Goal: Task Accomplishment & Management: Use online tool/utility

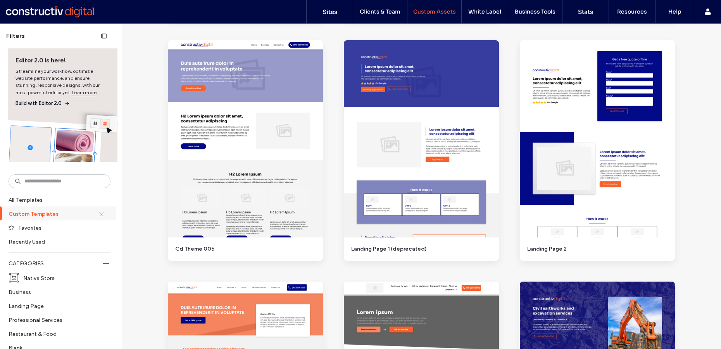
scroll to position [787, 0]
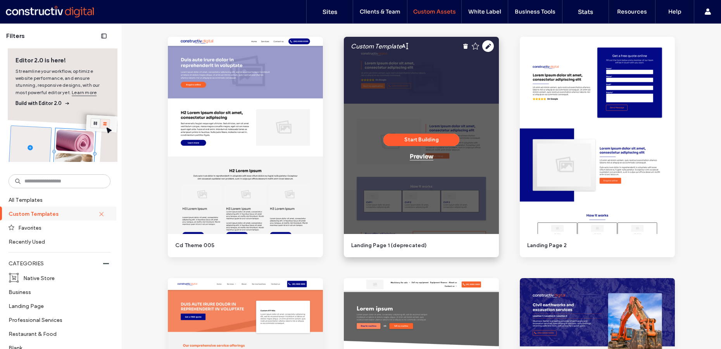
click at [427, 157] on div "Preview" at bounding box center [422, 156] width 24 height 7
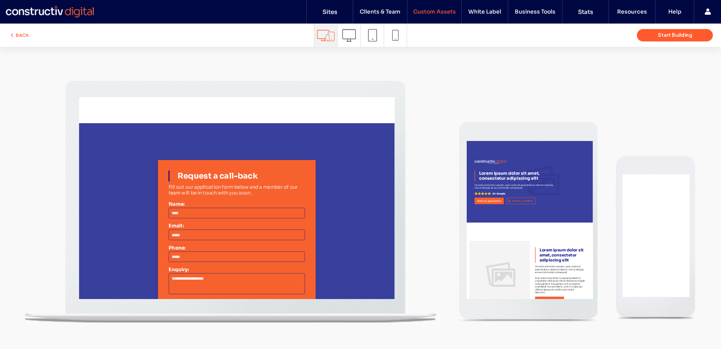
scroll to position [0, 0]
click at [345, 59] on div at bounding box center [360, 198] width 721 height 302
click at [21, 35] on button "BACK" at bounding box center [19, 35] width 20 height 9
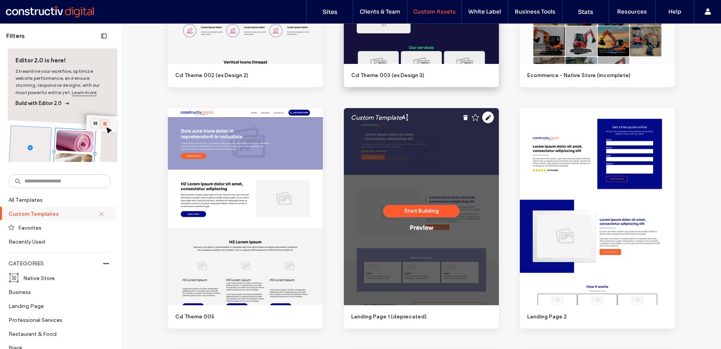
scroll to position [720, 0]
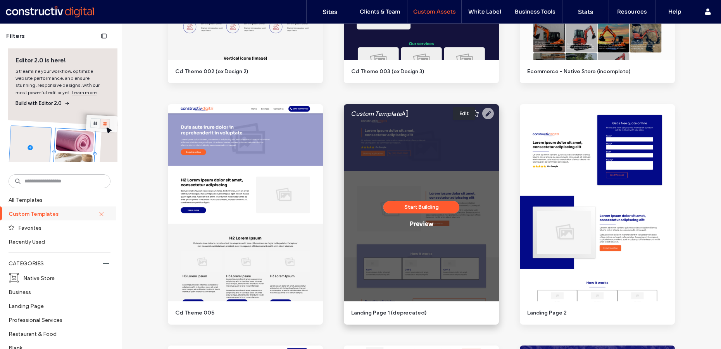
click at [486, 113] on icon at bounding box center [488, 114] width 12 height 12
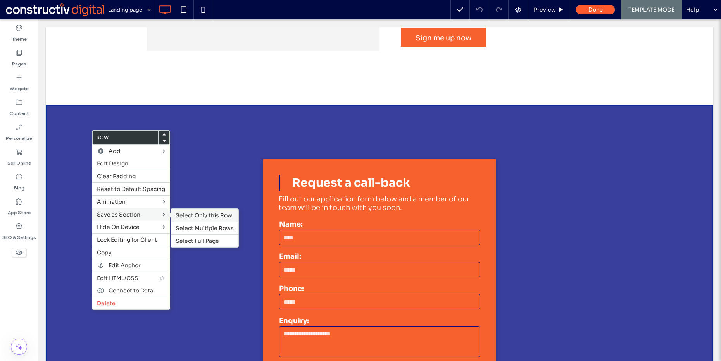
click at [198, 214] on span "Select Only this Row" at bounding box center [204, 215] width 57 height 7
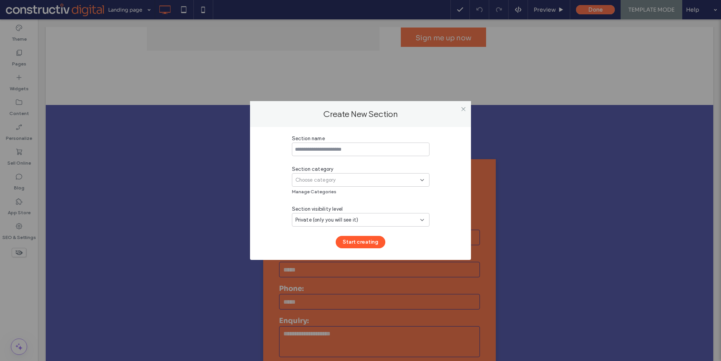
click at [345, 152] on input at bounding box center [361, 150] width 138 height 14
click at [324, 149] on input "**********" at bounding box center [361, 150] width 138 height 14
type input "**********"
click at [317, 177] on span "Choose category" at bounding box center [316, 180] width 41 height 8
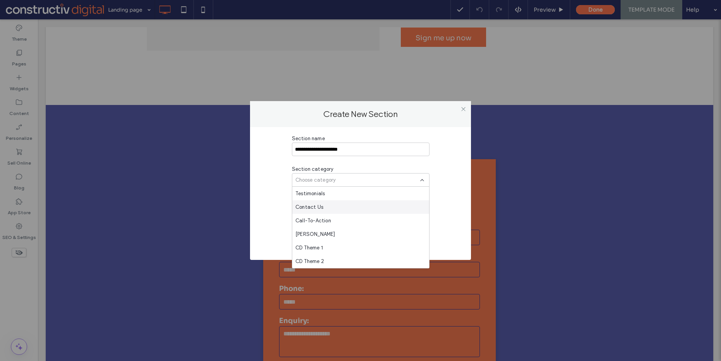
scroll to position [122, 0]
click at [330, 236] on div "Rhys" at bounding box center [360, 235] width 137 height 14
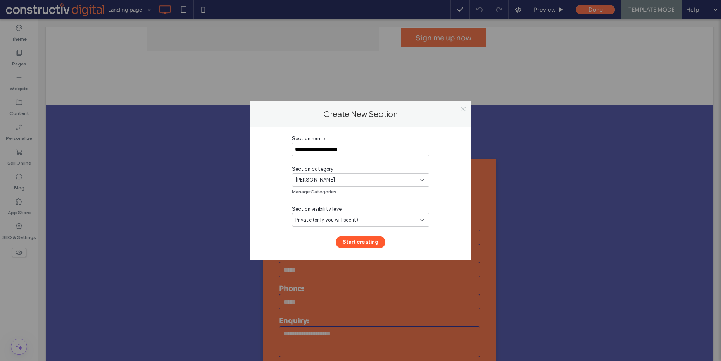
click at [338, 217] on span "Private (only you will see it)" at bounding box center [327, 220] width 63 height 8
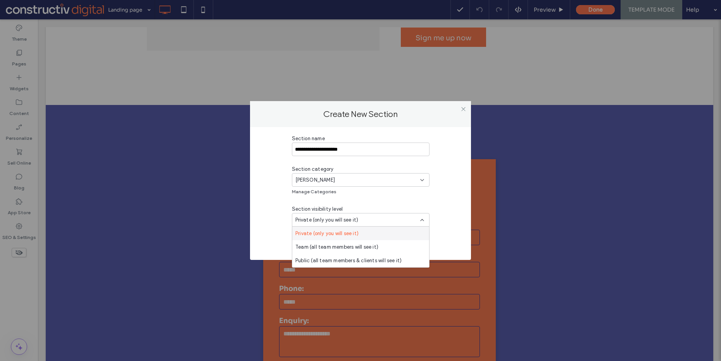
click at [342, 233] on span "Private (only you will see it)" at bounding box center [327, 234] width 63 height 8
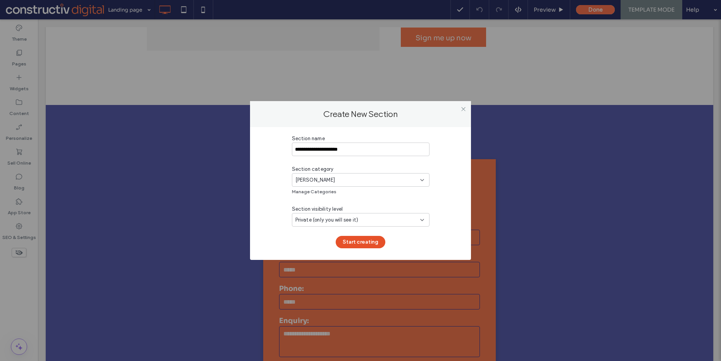
click at [363, 239] on button "Start creating" at bounding box center [361, 242] width 50 height 12
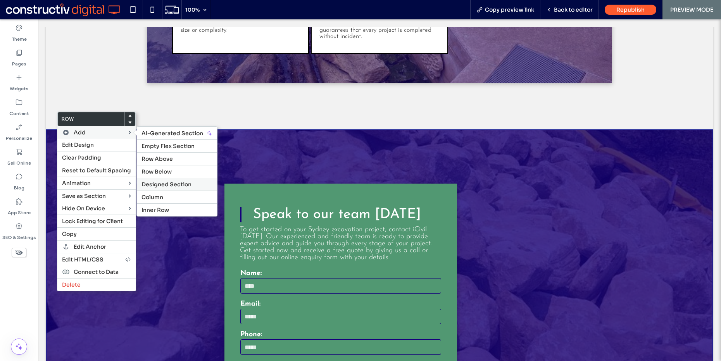
click at [153, 185] on span "Designed Section" at bounding box center [167, 184] width 50 height 7
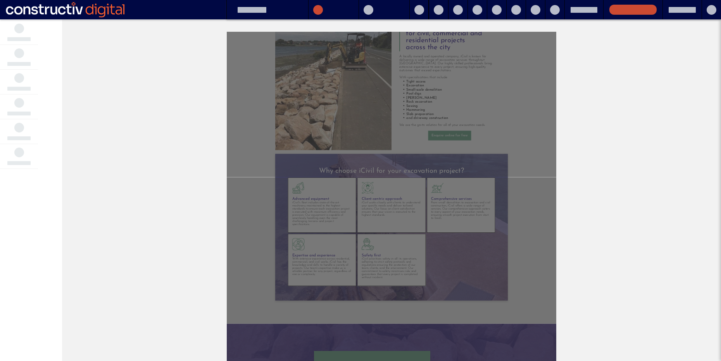
scroll to position [462, 0]
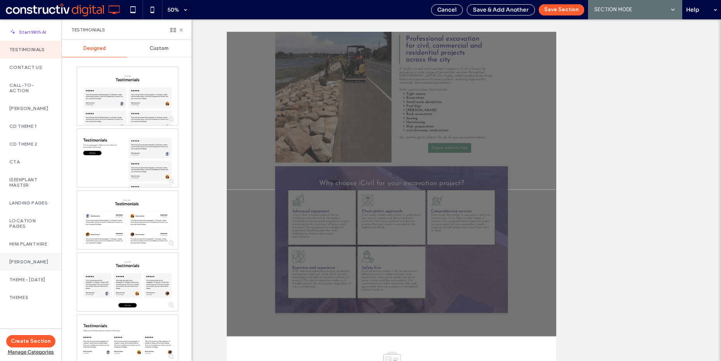
click at [27, 263] on label "Rhys" at bounding box center [30, 261] width 43 height 5
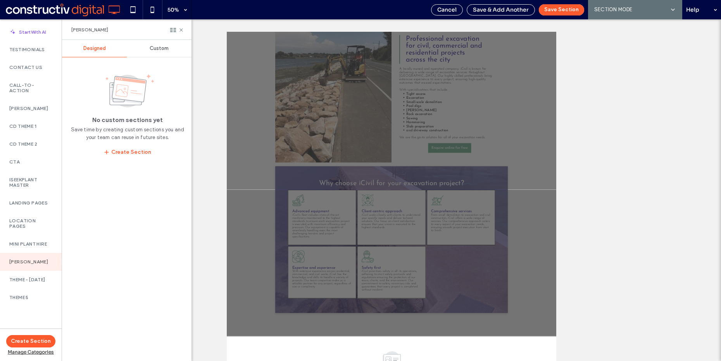
click at [151, 49] on span "Custom" at bounding box center [159, 48] width 19 height 6
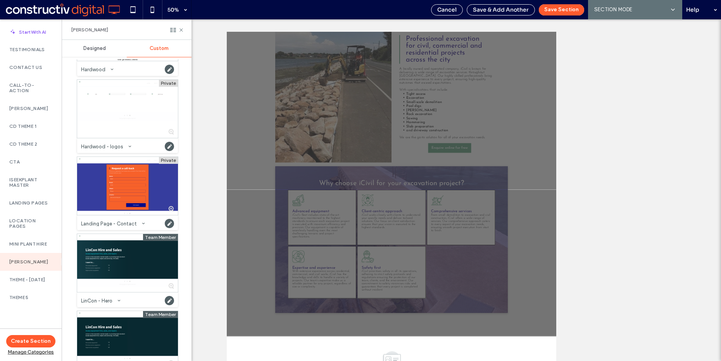
scroll to position [25, 0]
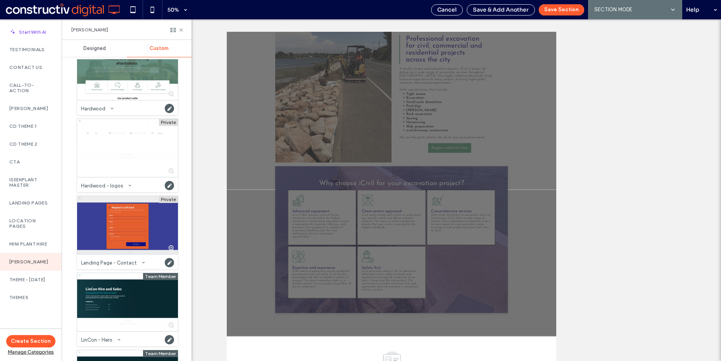
click at [118, 249] on div at bounding box center [127, 225] width 101 height 58
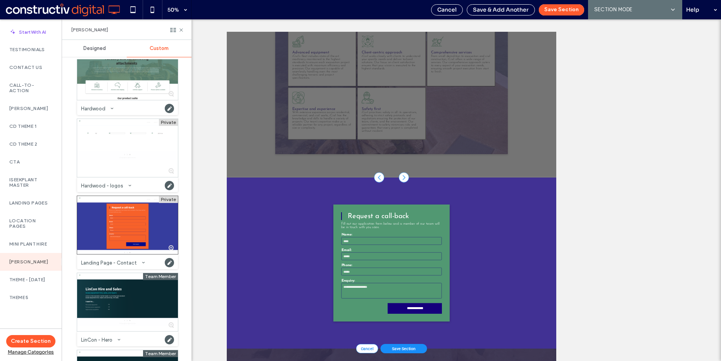
scroll to position [807, 0]
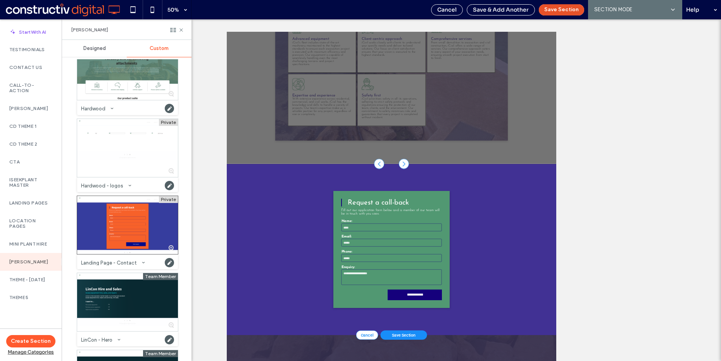
click at [556, 12] on button "Save Section" at bounding box center [561, 9] width 45 height 11
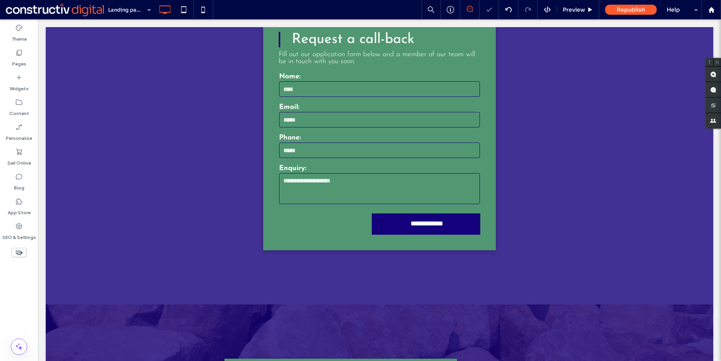
scroll to position [1322, 0]
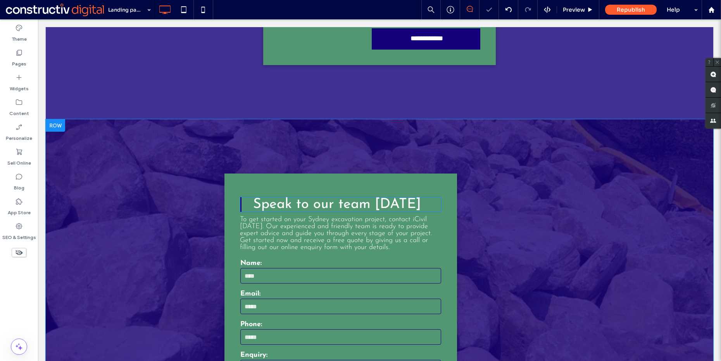
click at [343, 198] on span "Speak to our team today" at bounding box center [337, 205] width 168 height 14
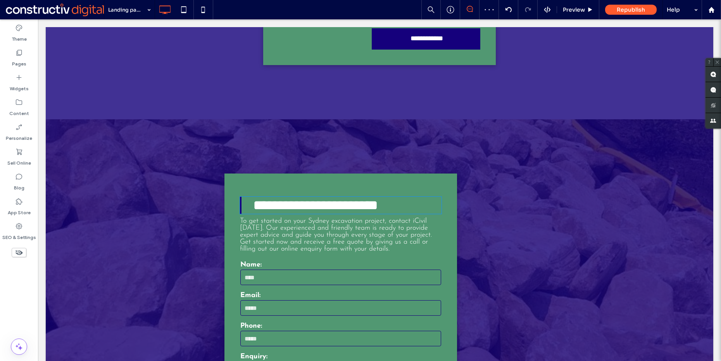
type input "**********"
type input "**"
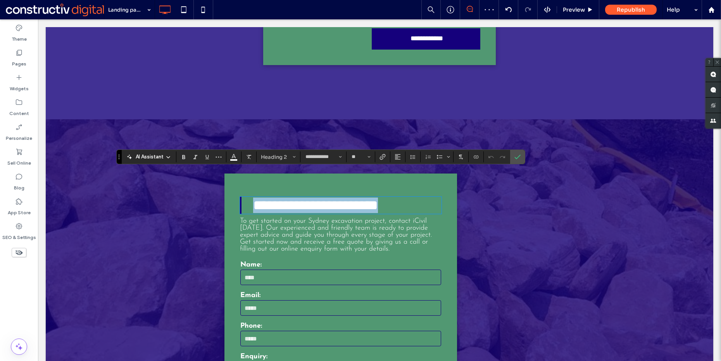
click at [343, 199] on span "**********" at bounding box center [315, 206] width 125 height 14
copy span "**********"
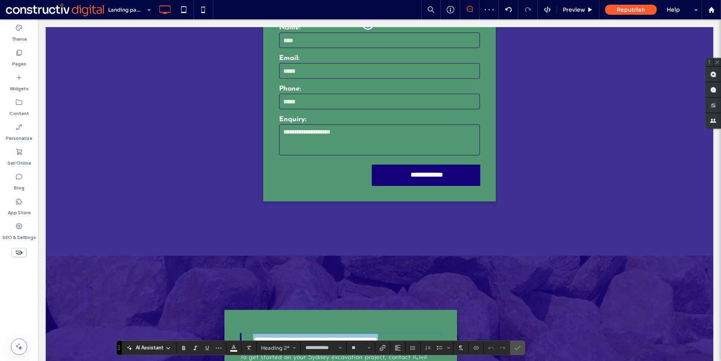
scroll to position [1066, 0]
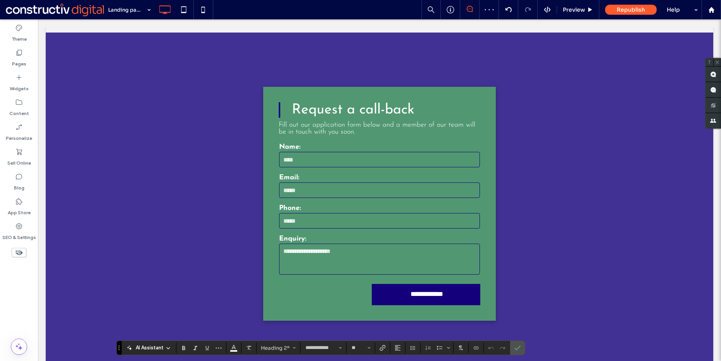
click at [392, 103] on span "Request a call-back" at bounding box center [353, 110] width 123 height 14
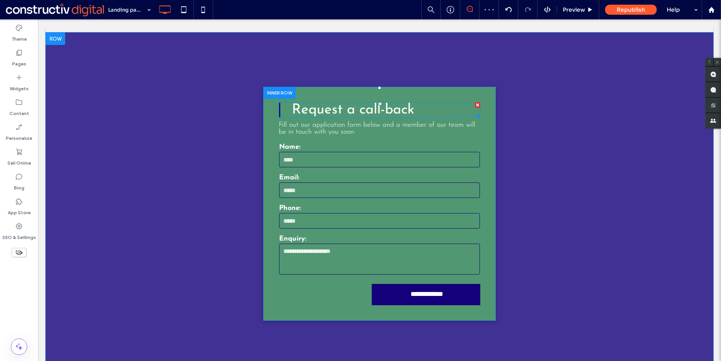
click at [399, 103] on span "Request a call-back" at bounding box center [353, 110] width 123 height 14
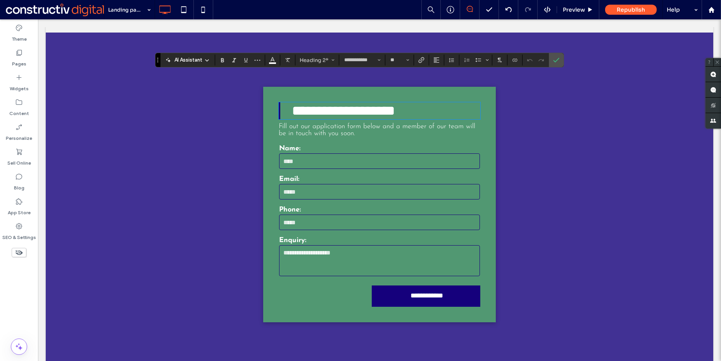
click at [395, 104] on span "**********" at bounding box center [343, 111] width 103 height 14
type input "**"
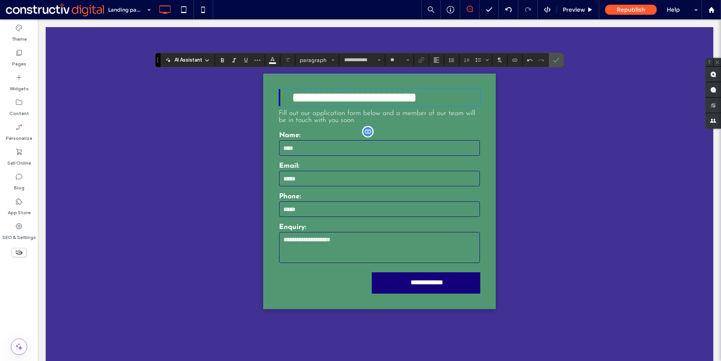
scroll to position [1427, 0]
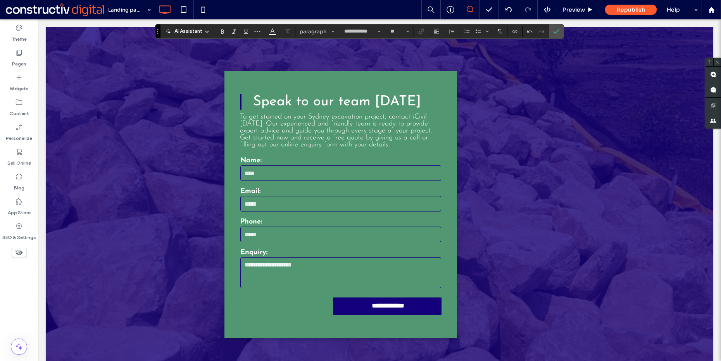
click at [354, 114] on span "To get started on your Sydney excavation project, contact iCivil today. Our exp…" at bounding box center [336, 131] width 192 height 35
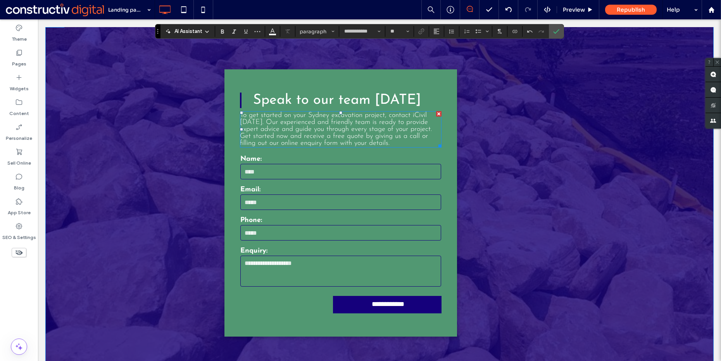
click at [354, 112] on span "To get started on your Sydney excavation project, contact iCivil today. Our exp…" at bounding box center [336, 129] width 192 height 35
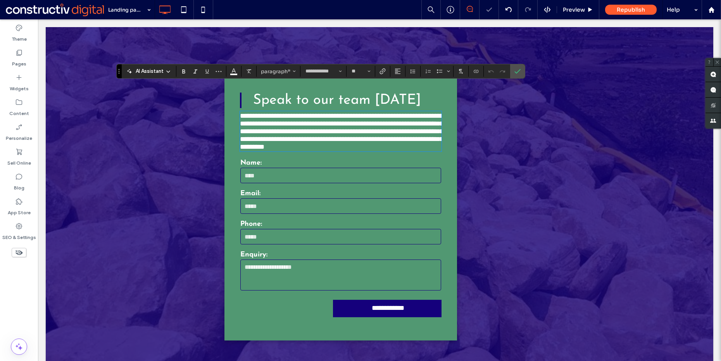
click at [354, 112] on span "**********" at bounding box center [342, 131] width 204 height 38
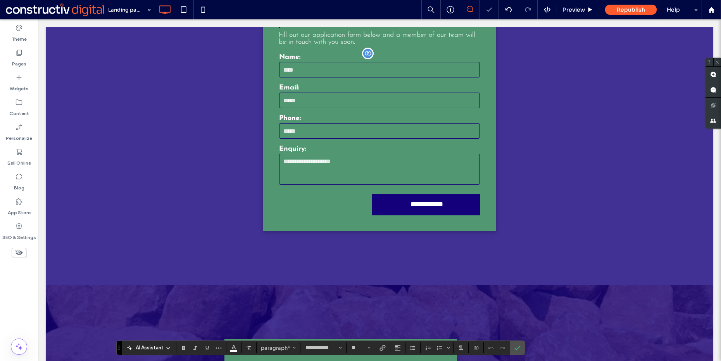
scroll to position [1087, 0]
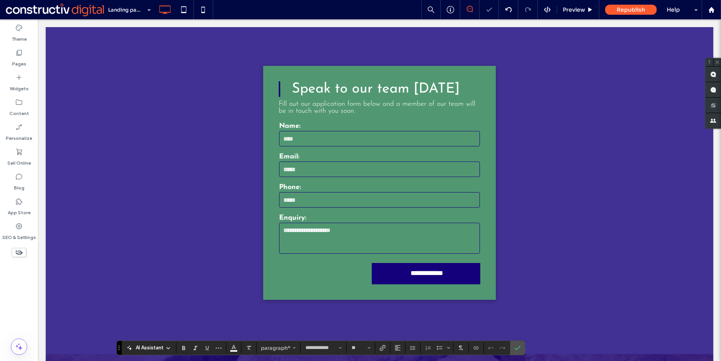
click at [387, 81] on div "**********" at bounding box center [380, 182] width 202 height 203
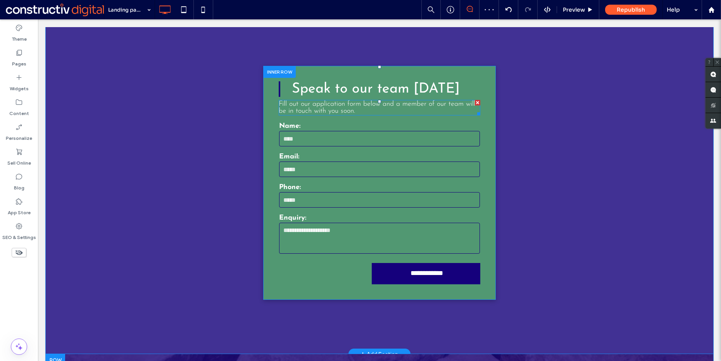
click at [387, 101] on span "Fill out our application form below and a member of our team will be in touch w…" at bounding box center [377, 108] width 197 height 14
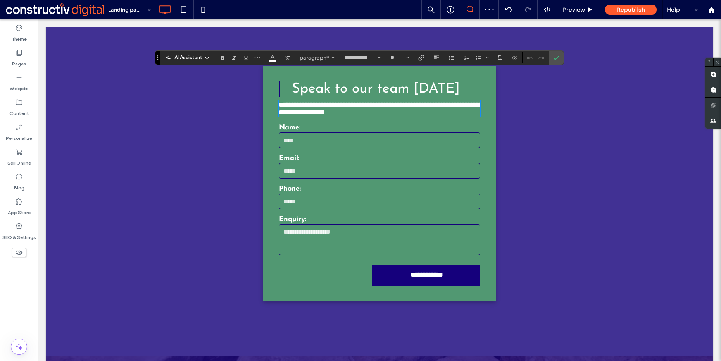
click at [387, 101] on span "**********" at bounding box center [381, 108] width 204 height 15
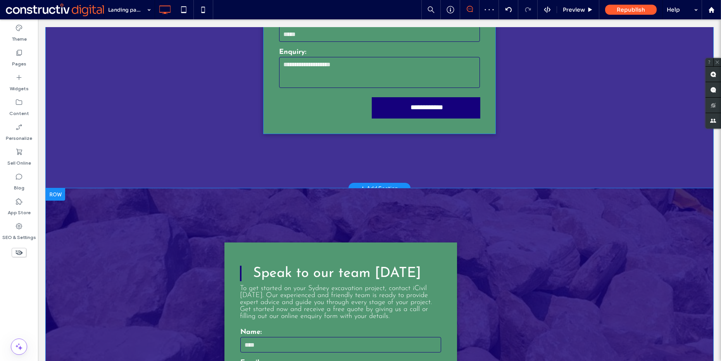
scroll to position [1326, 0]
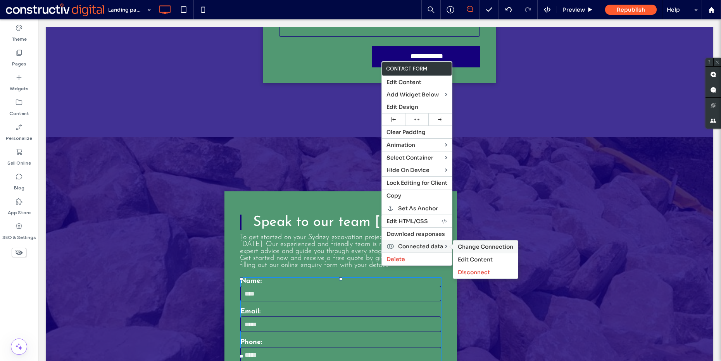
click at [479, 244] on span "Change Connection" at bounding box center [485, 247] width 55 height 7
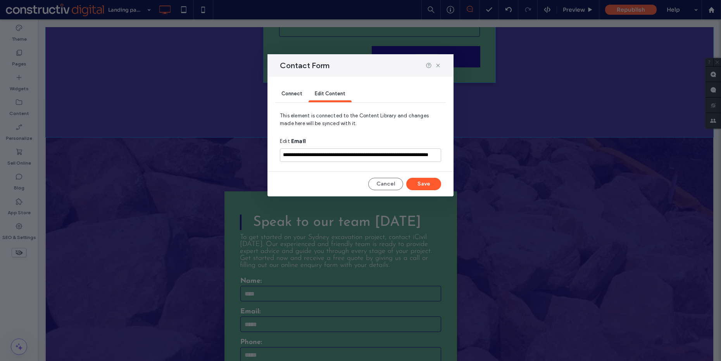
click at [295, 98] on div "Connect" at bounding box center [291, 94] width 33 height 16
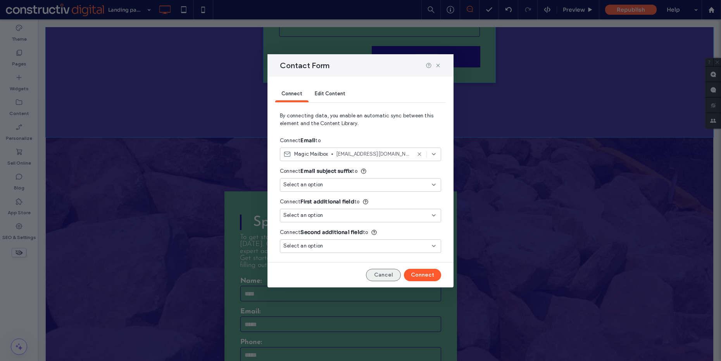
click at [381, 273] on button "Cancel" at bounding box center [383, 275] width 35 height 12
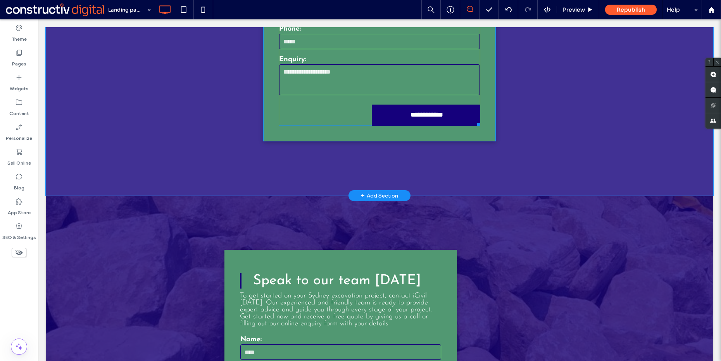
scroll to position [1176, 0]
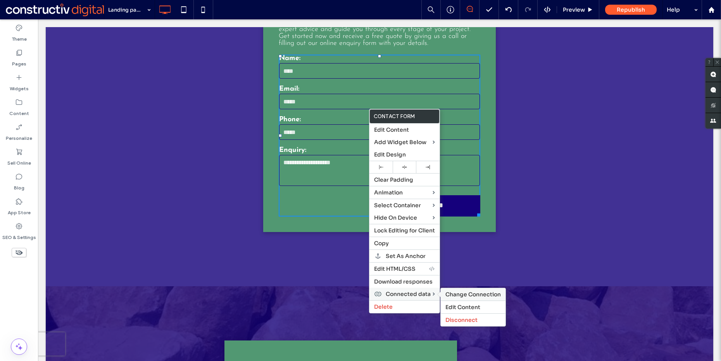
click at [468, 293] on span "Change Connection" at bounding box center [473, 294] width 55 height 7
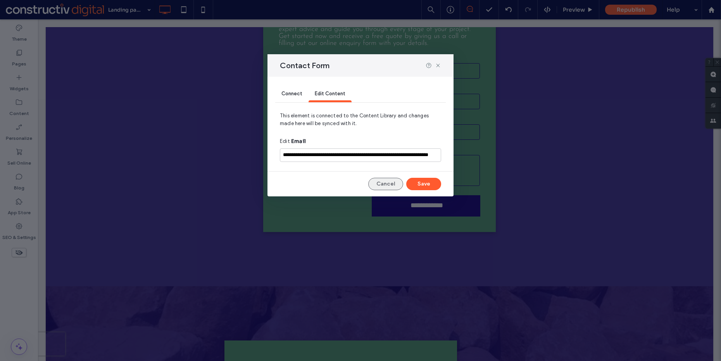
click at [382, 184] on button "Cancel" at bounding box center [385, 184] width 35 height 12
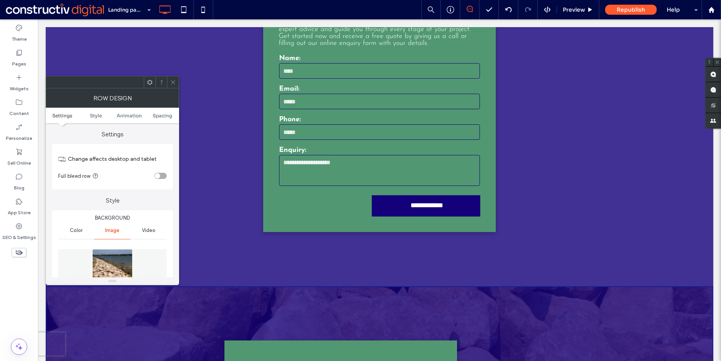
click at [121, 260] on img at bounding box center [112, 276] width 40 height 54
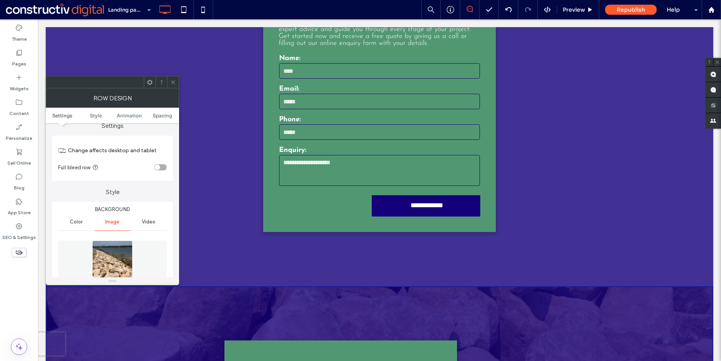
scroll to position [54, 0]
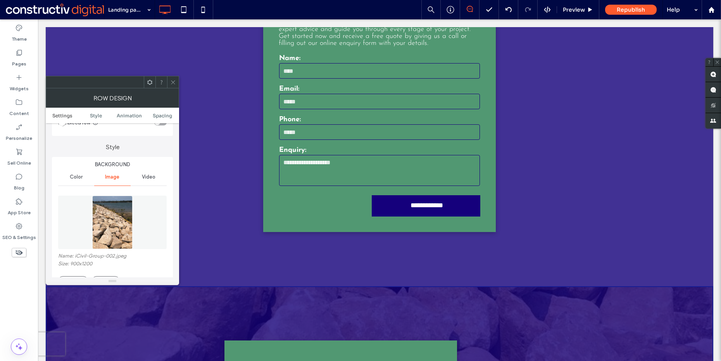
click at [175, 81] on icon at bounding box center [173, 83] width 6 height 6
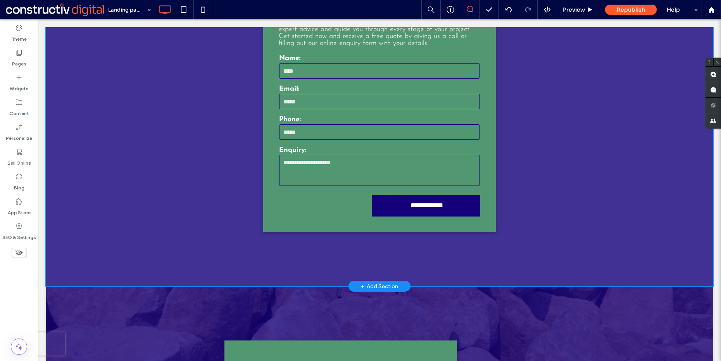
click at [93, 81] on div "**********" at bounding box center [380, 105] width 668 height 364
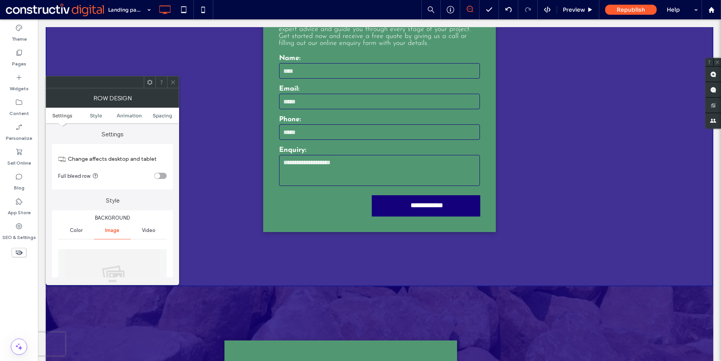
click at [114, 257] on img at bounding box center [112, 276] width 96 height 54
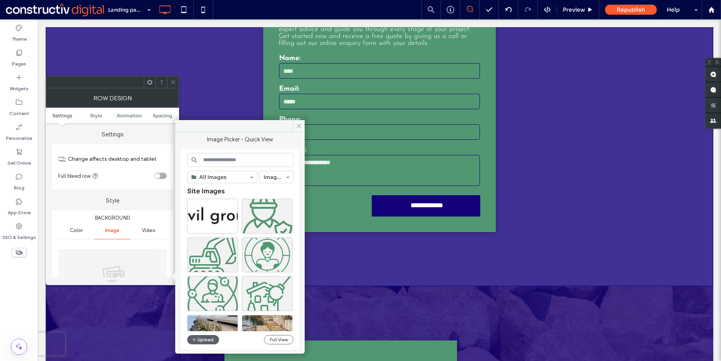
click at [238, 161] on input at bounding box center [240, 160] width 106 height 14
type input "******"
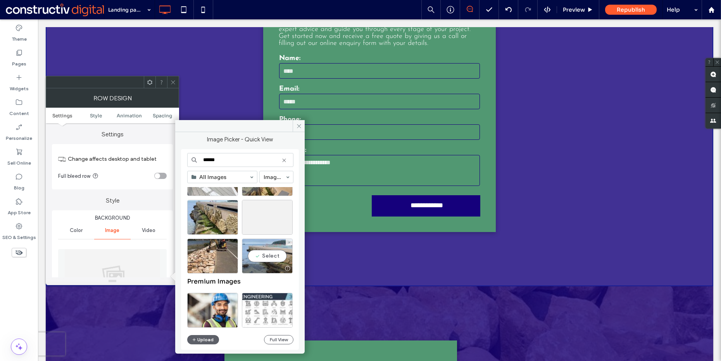
scroll to position [182, 0]
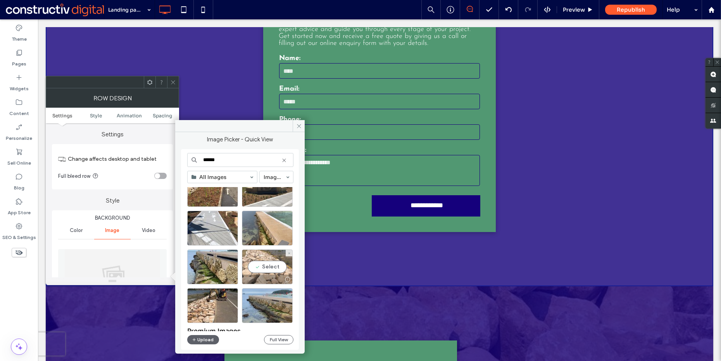
click at [264, 267] on div "Select" at bounding box center [267, 267] width 51 height 35
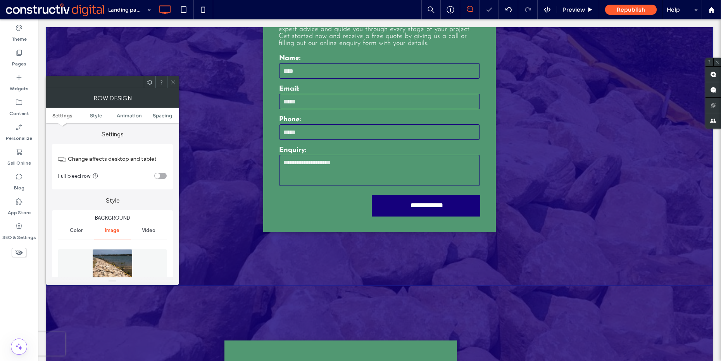
click at [177, 85] on div at bounding box center [173, 82] width 12 height 12
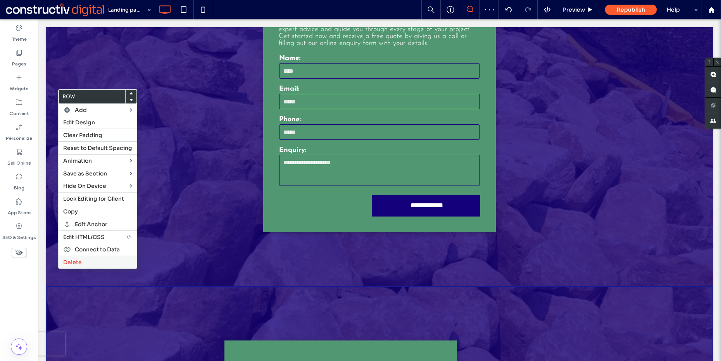
click at [81, 263] on label "Delete" at bounding box center [97, 262] width 69 height 7
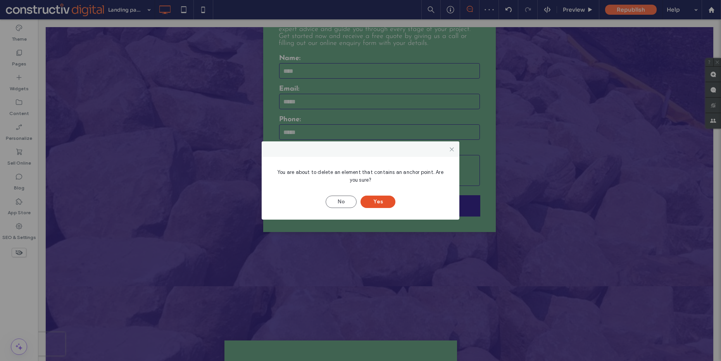
click at [375, 206] on button "Yes" at bounding box center [378, 202] width 35 height 12
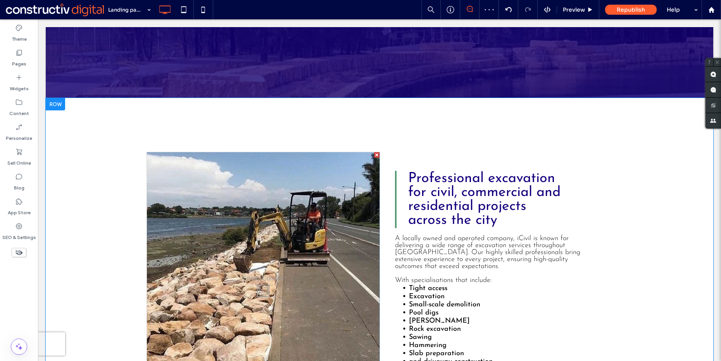
scroll to position [0, 0]
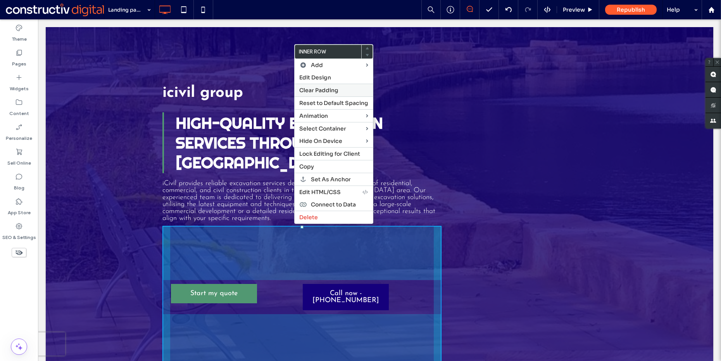
click at [317, 90] on span "Clear Padding" at bounding box center [318, 90] width 39 height 7
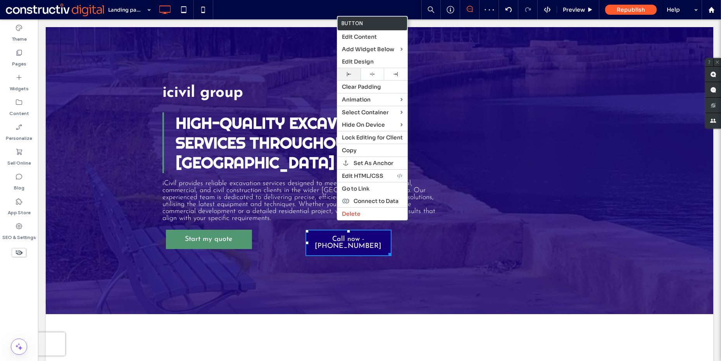
click at [347, 72] on icon at bounding box center [349, 74] width 4 height 4
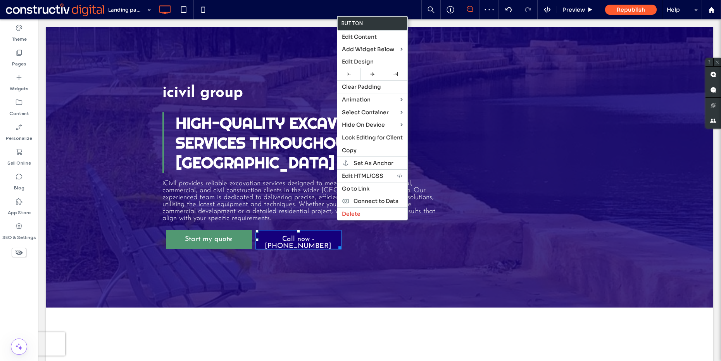
click at [202, 245] on div "icivil group High-quality excavation services throughout Sydney iCivil provides…" at bounding box center [380, 167] width 668 height 281
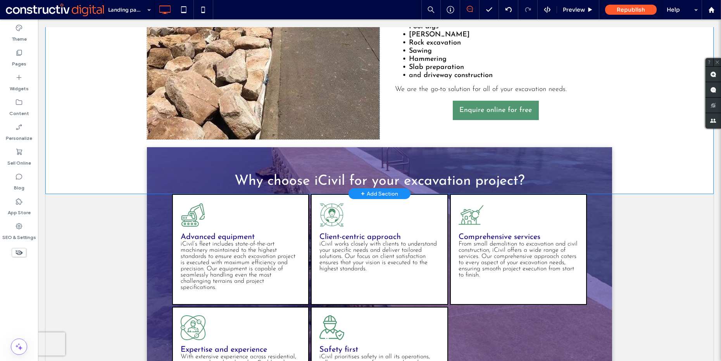
scroll to position [472, 0]
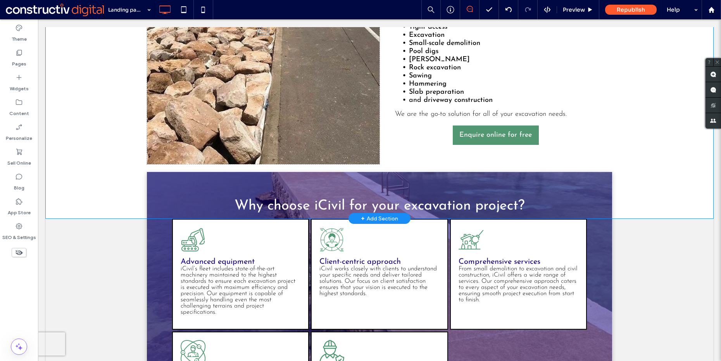
click at [96, 126] on div "Click To Paste Click To Paste Professional excavation for civil, commercial and…" at bounding box center [380, 27] width 668 height 382
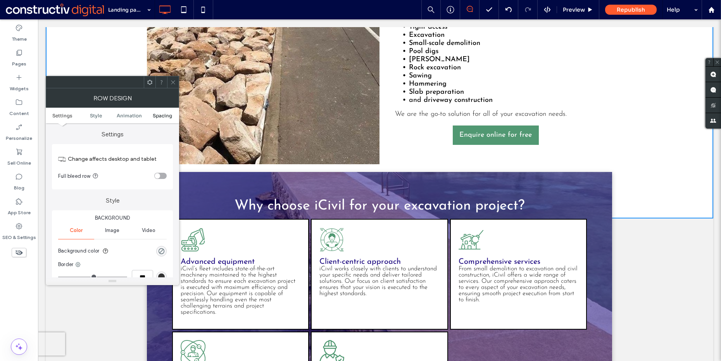
click at [161, 114] on span "Spacing" at bounding box center [162, 116] width 19 height 6
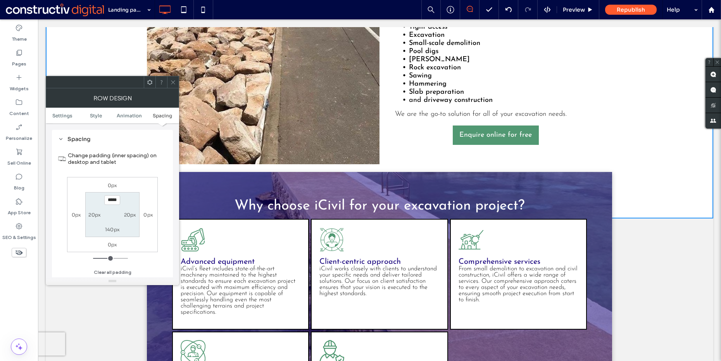
scroll to position [220, 0]
click at [111, 228] on label "140px" at bounding box center [112, 229] width 15 height 6
type input "***"
type input "*****"
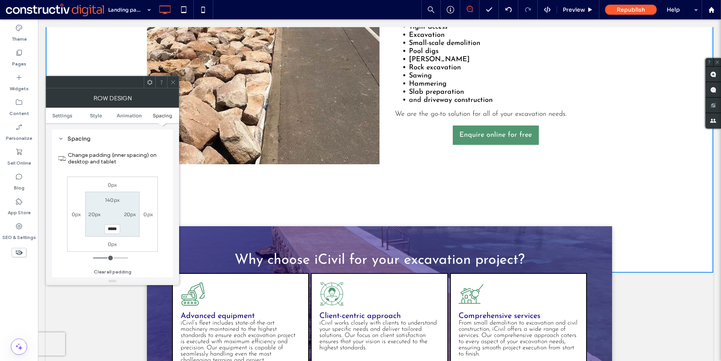
scroll to position [526, 0]
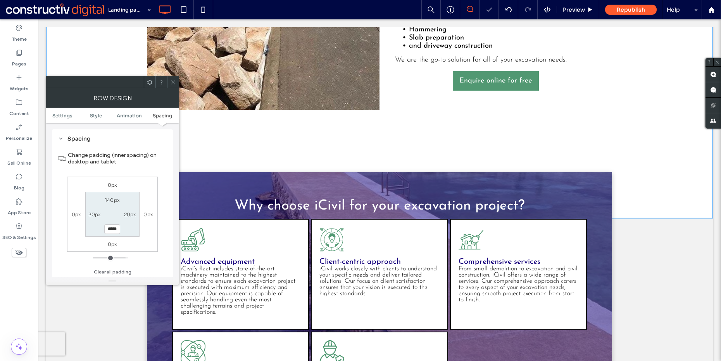
click at [172, 80] on icon at bounding box center [173, 83] width 6 height 6
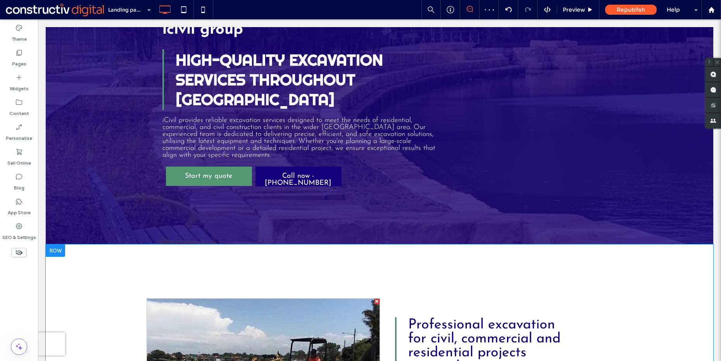
scroll to position [0, 0]
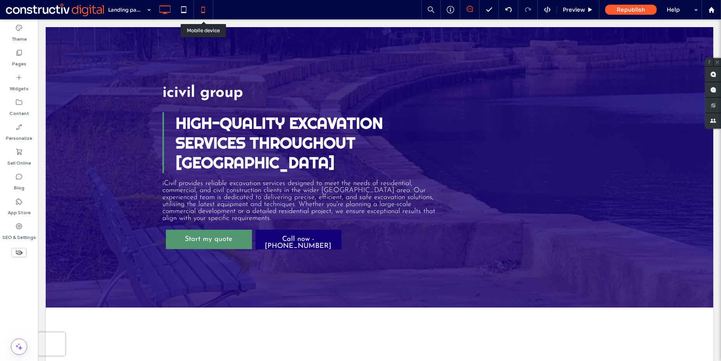
click at [201, 10] on icon at bounding box center [203, 10] width 16 height 16
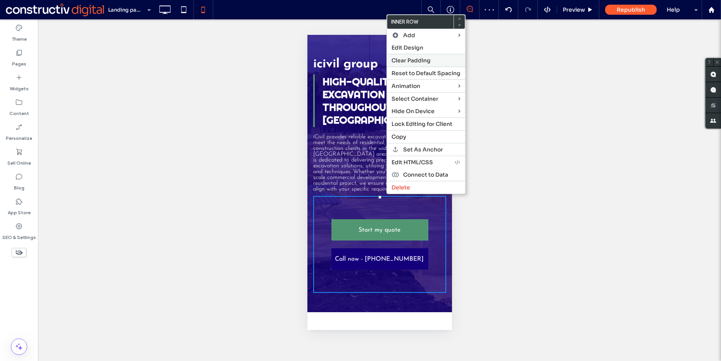
click at [401, 62] on span "Clear Padding" at bounding box center [411, 60] width 39 height 7
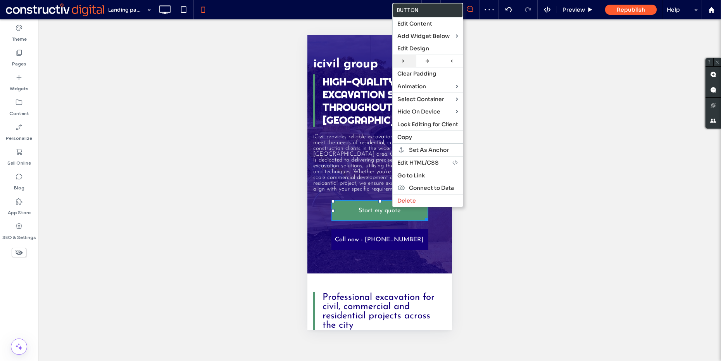
click at [400, 64] on div at bounding box center [404, 61] width 23 height 12
click at [375, 231] on span "Call now - (02) 3813 8326" at bounding box center [379, 240] width 89 height 19
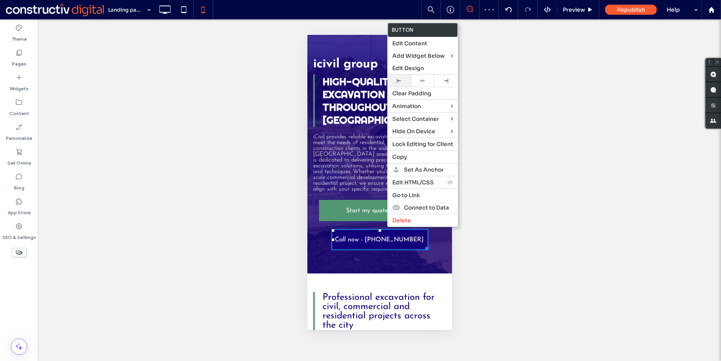
click at [402, 79] on div at bounding box center [400, 81] width 16 height 4
click at [356, 146] on span "iCivil provides reliable excavation services designed to meet the needs of resi…" at bounding box center [378, 163] width 131 height 58
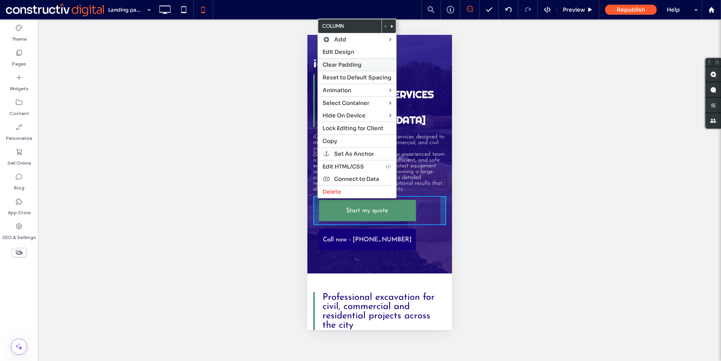
click at [350, 66] on span "Clear Padding" at bounding box center [342, 64] width 39 height 7
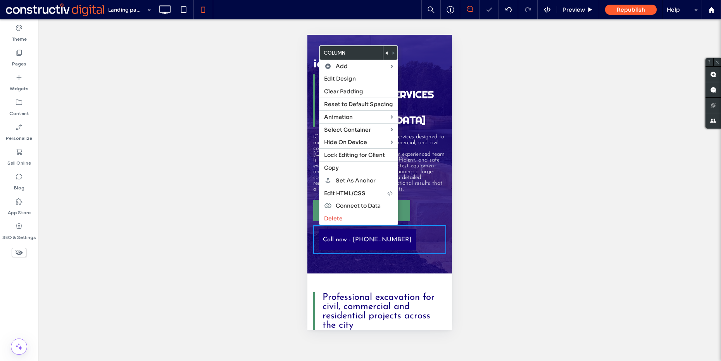
drag, startPoint x: 318, startPoint y: 225, endPoint x: 650, endPoint y: 204, distance: 332.3
click at [359, 87] on div "Clear Padding" at bounding box center [359, 91] width 78 height 13
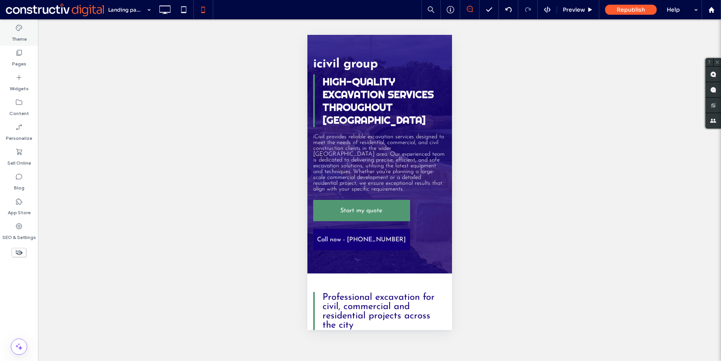
click at [26, 37] on label "Theme" at bounding box center [19, 37] width 15 height 11
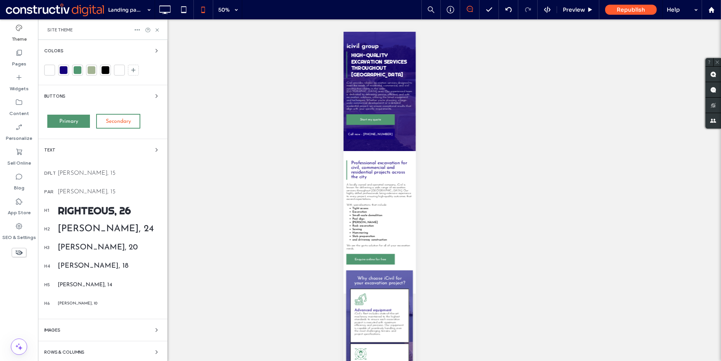
click at [84, 173] on div "Josefin Sans, 15" at bounding box center [110, 174] width 104 height 6
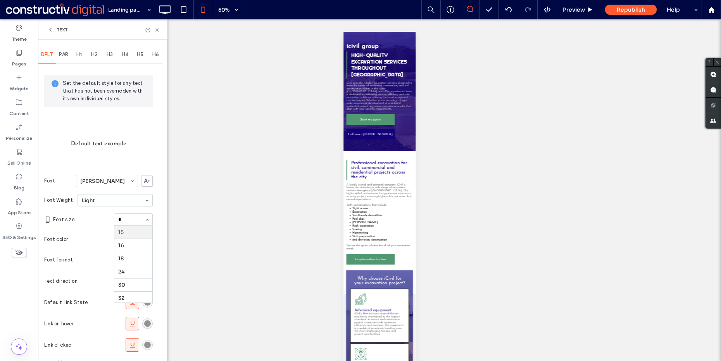
scroll to position [15, 0]
type input "**"
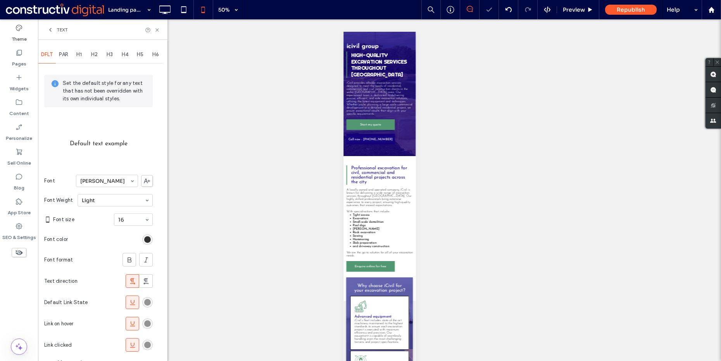
drag, startPoint x: 71, startPoint y: 53, endPoint x: 72, endPoint y: 64, distance: 10.9
click at [71, 53] on div "PAR" at bounding box center [64, 54] width 16 height 17
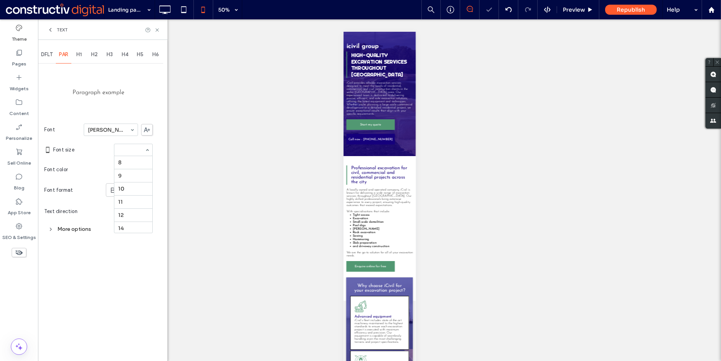
scroll to position [92, 0]
type input "**"
click at [155, 32] on icon at bounding box center [157, 30] width 6 height 6
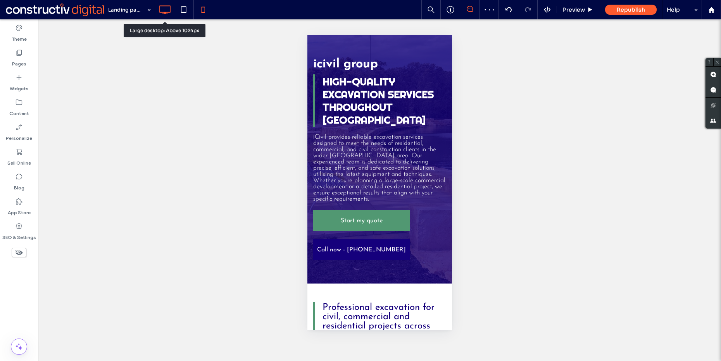
click at [161, 10] on icon at bounding box center [165, 10] width 16 height 16
